Goal: Task Accomplishment & Management: Manage account settings

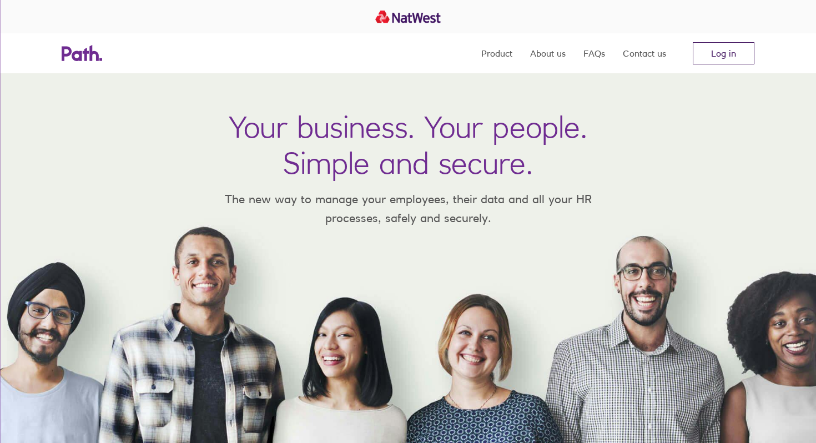
click at [730, 52] on link "Log in" at bounding box center [724, 53] width 62 height 22
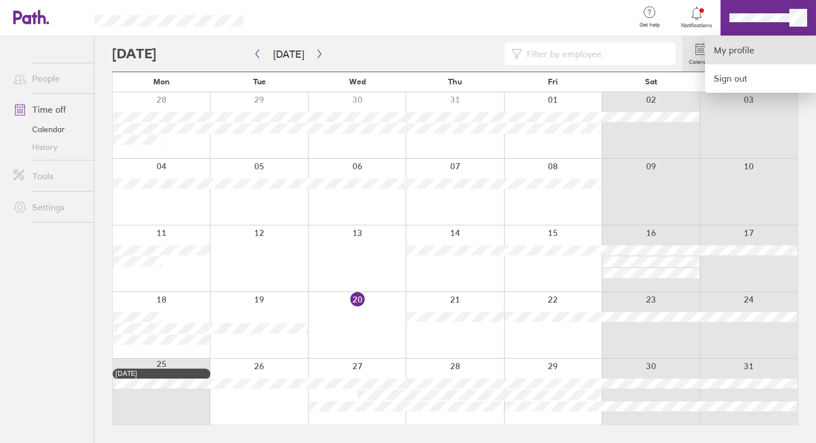
click at [740, 52] on link "My profile" at bounding box center [760, 50] width 111 height 28
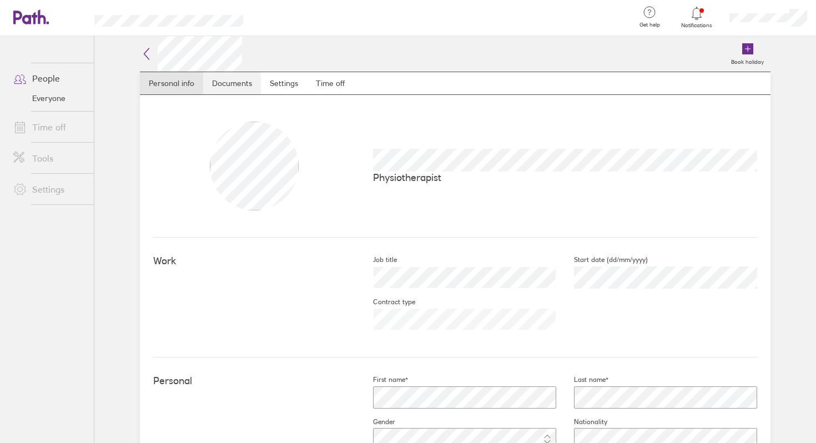
click at [230, 81] on link "Documents" at bounding box center [232, 83] width 58 height 22
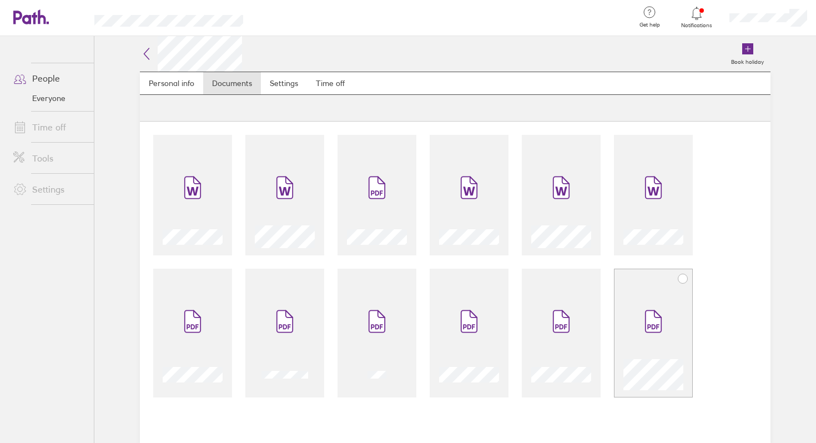
click at [650, 316] on icon at bounding box center [654, 322] width 16 height 22
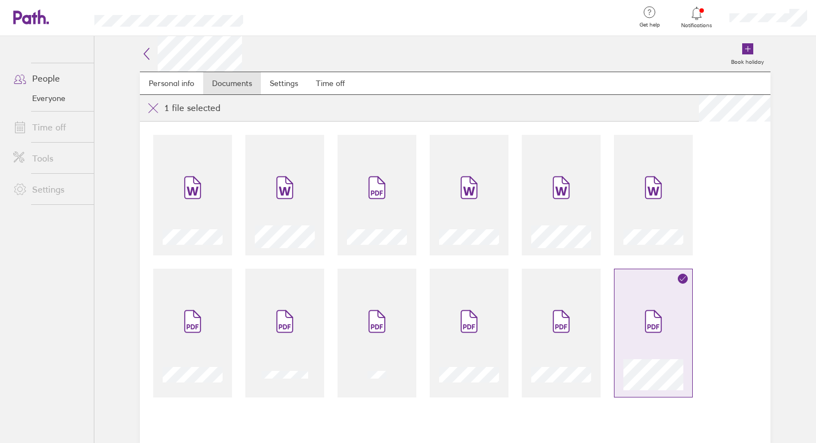
click at [650, 316] on icon at bounding box center [654, 322] width 16 height 22
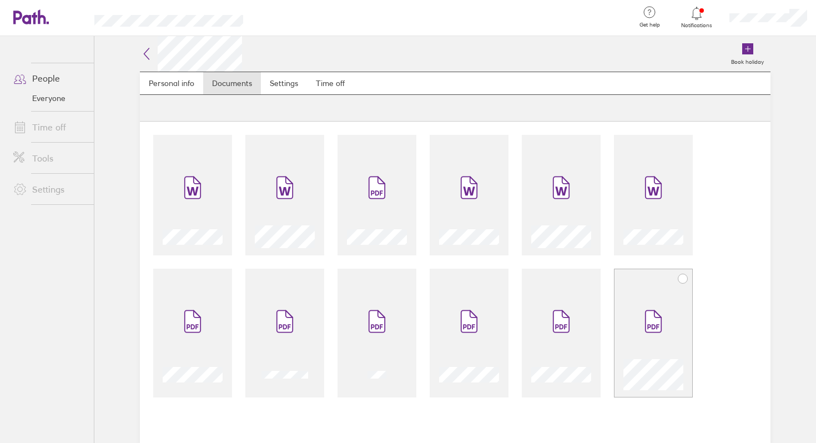
click at [650, 316] on icon at bounding box center [654, 322] width 16 height 22
